Goal: Check status: Check status

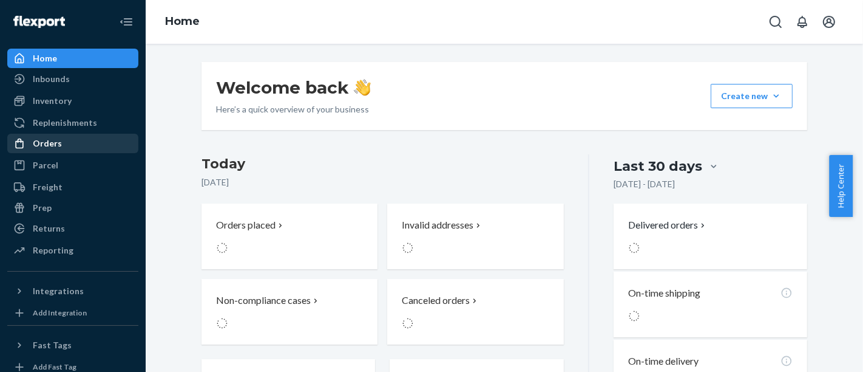
click at [41, 146] on div "Orders" at bounding box center [47, 143] width 29 height 12
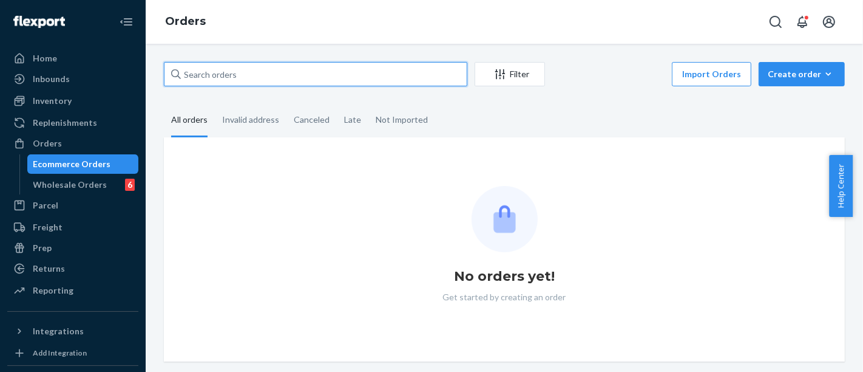
click at [364, 77] on input "text" at bounding box center [316, 74] width 304 height 24
paste input "MU02415479565"
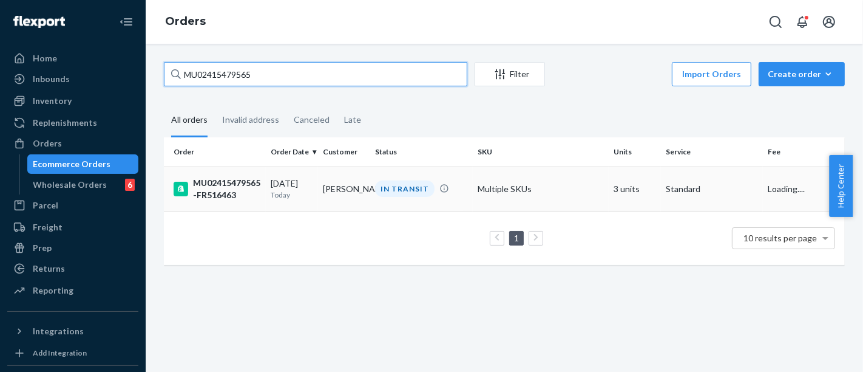
type input "MU02415479565"
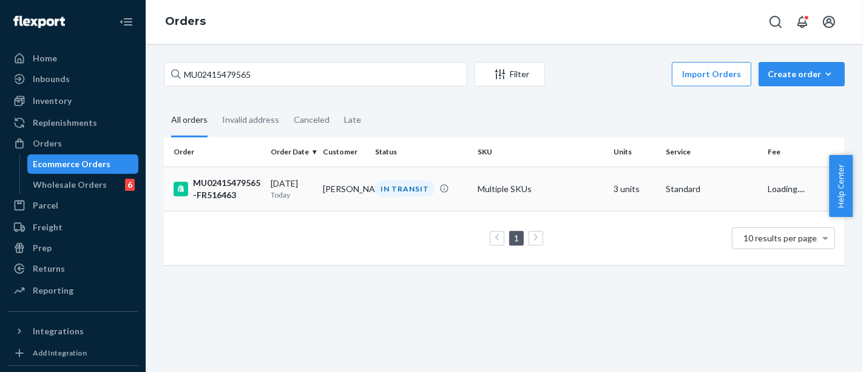
click at [236, 186] on div "MU02415479565-FR516463" at bounding box center [217, 189] width 87 height 24
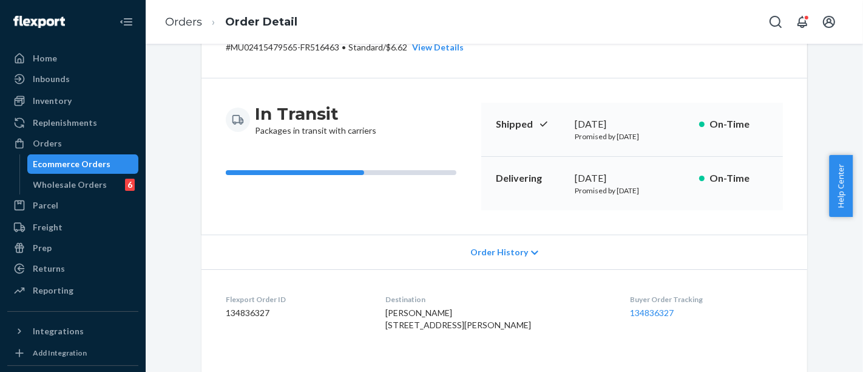
scroll to position [202, 0]
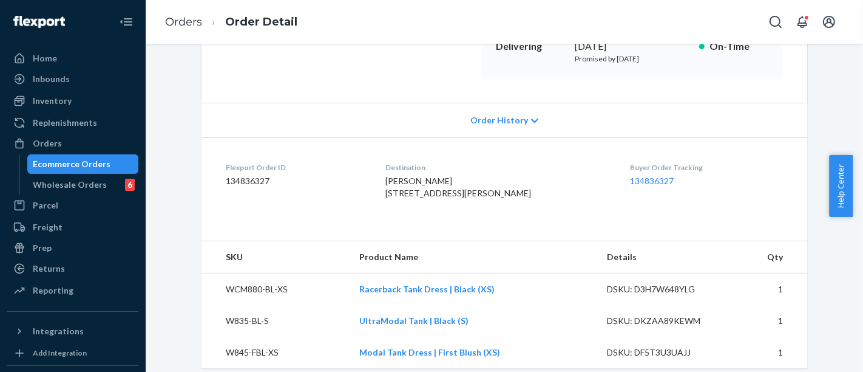
click at [489, 124] on span "Order History" at bounding box center [499, 120] width 58 height 12
